Goal: Task Accomplishment & Management: Use online tool/utility

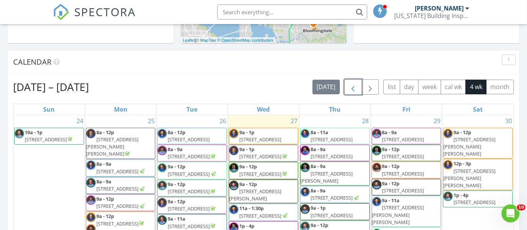
click at [357, 86] on span "button" at bounding box center [353, 87] width 9 height 9
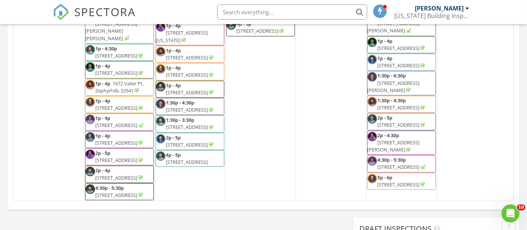
scroll to position [500, 0]
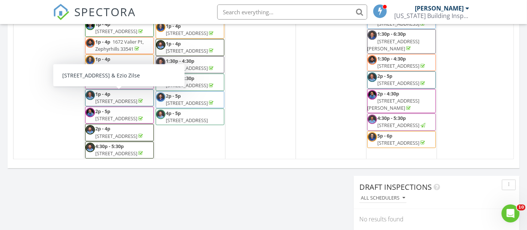
click at [106, 98] on span "[STREET_ADDRESS]" at bounding box center [117, 101] width 42 height 7
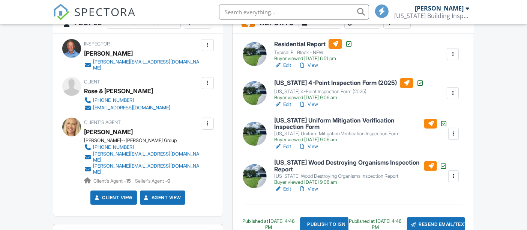
click at [451, 92] on div at bounding box center [453, 93] width 8 height 8
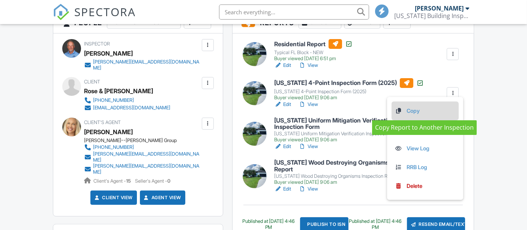
click at [415, 109] on link "Copy" at bounding box center [425, 111] width 61 height 8
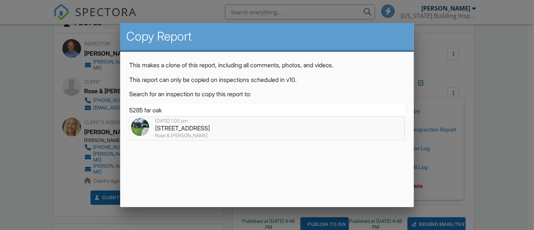
type input "5285 Far Oak Cir, Sarasota, FL 34238"
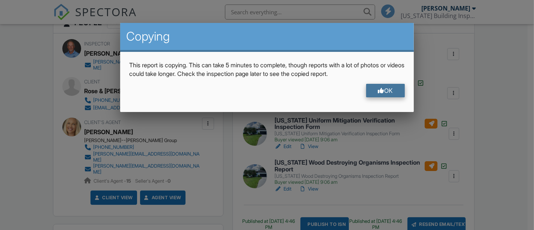
click at [383, 92] on div "OK" at bounding box center [385, 91] width 39 height 14
